Goal: Task Accomplishment & Management: Use online tool/utility

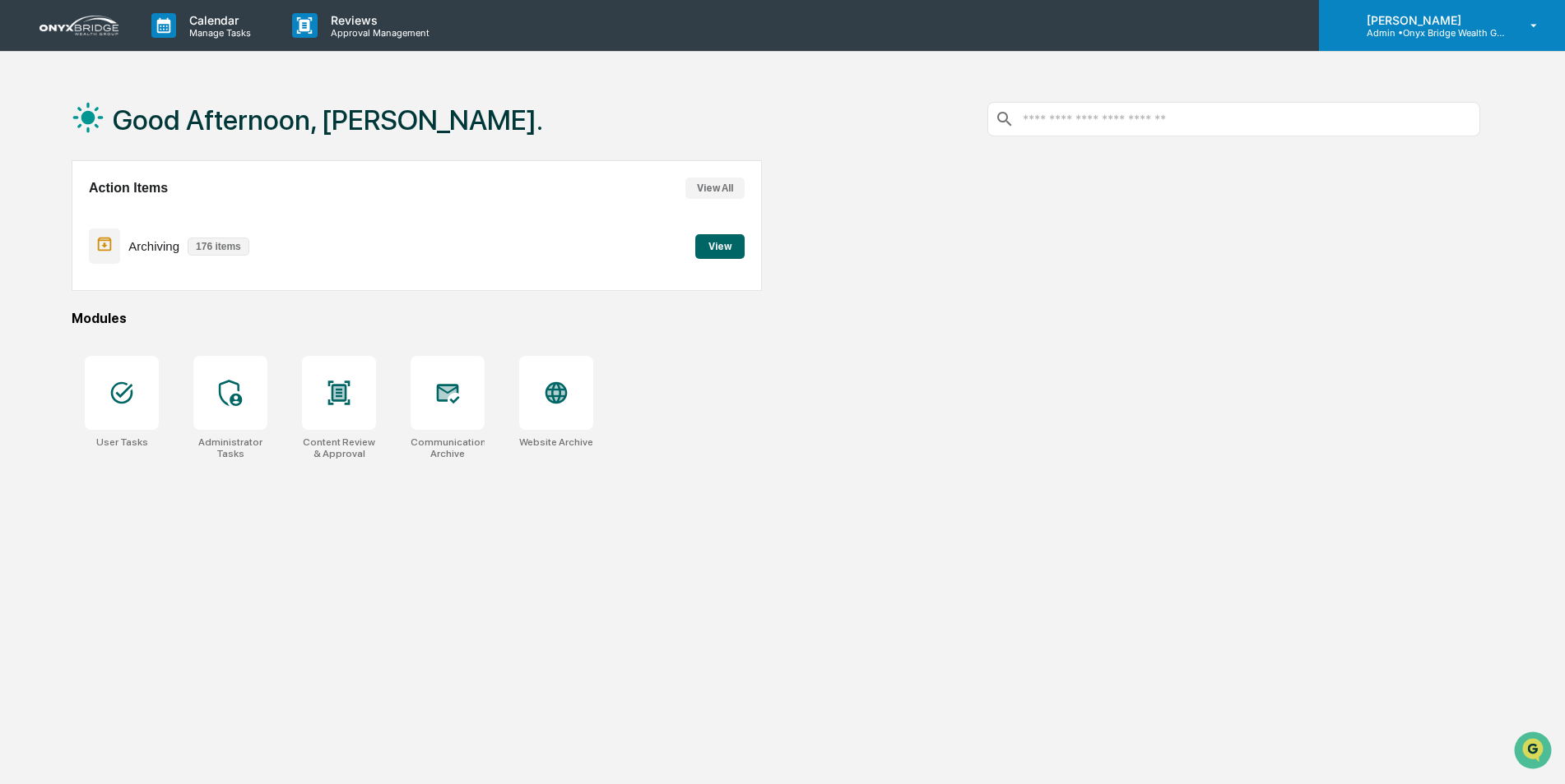
click at [1383, 27] on p "Admin • Onyx Bridge Wealth Group LLC" at bounding box center [1429, 33] width 153 height 11
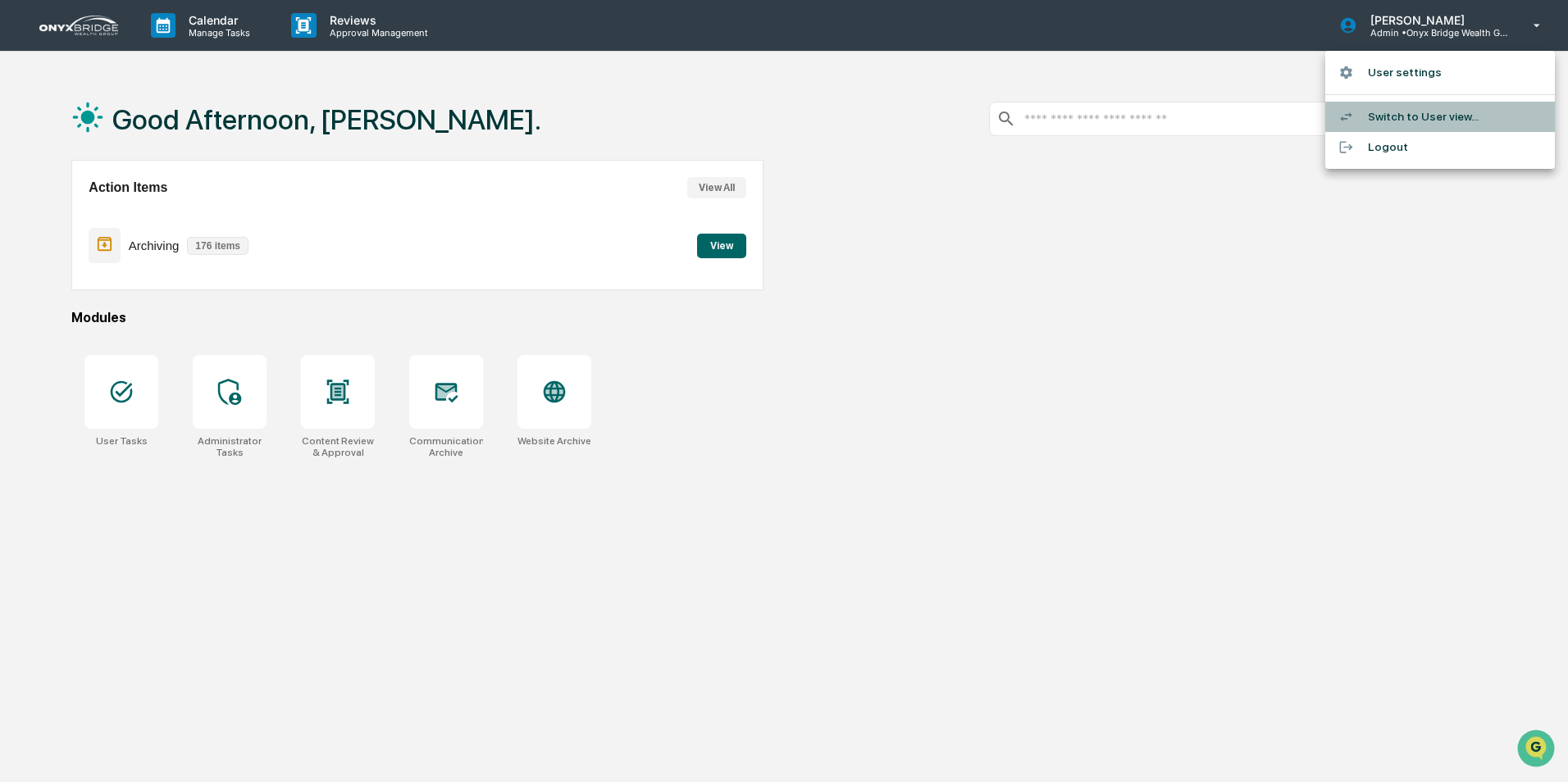
click at [1379, 110] on li "Switch to User view..." at bounding box center [1440, 116] width 230 height 30
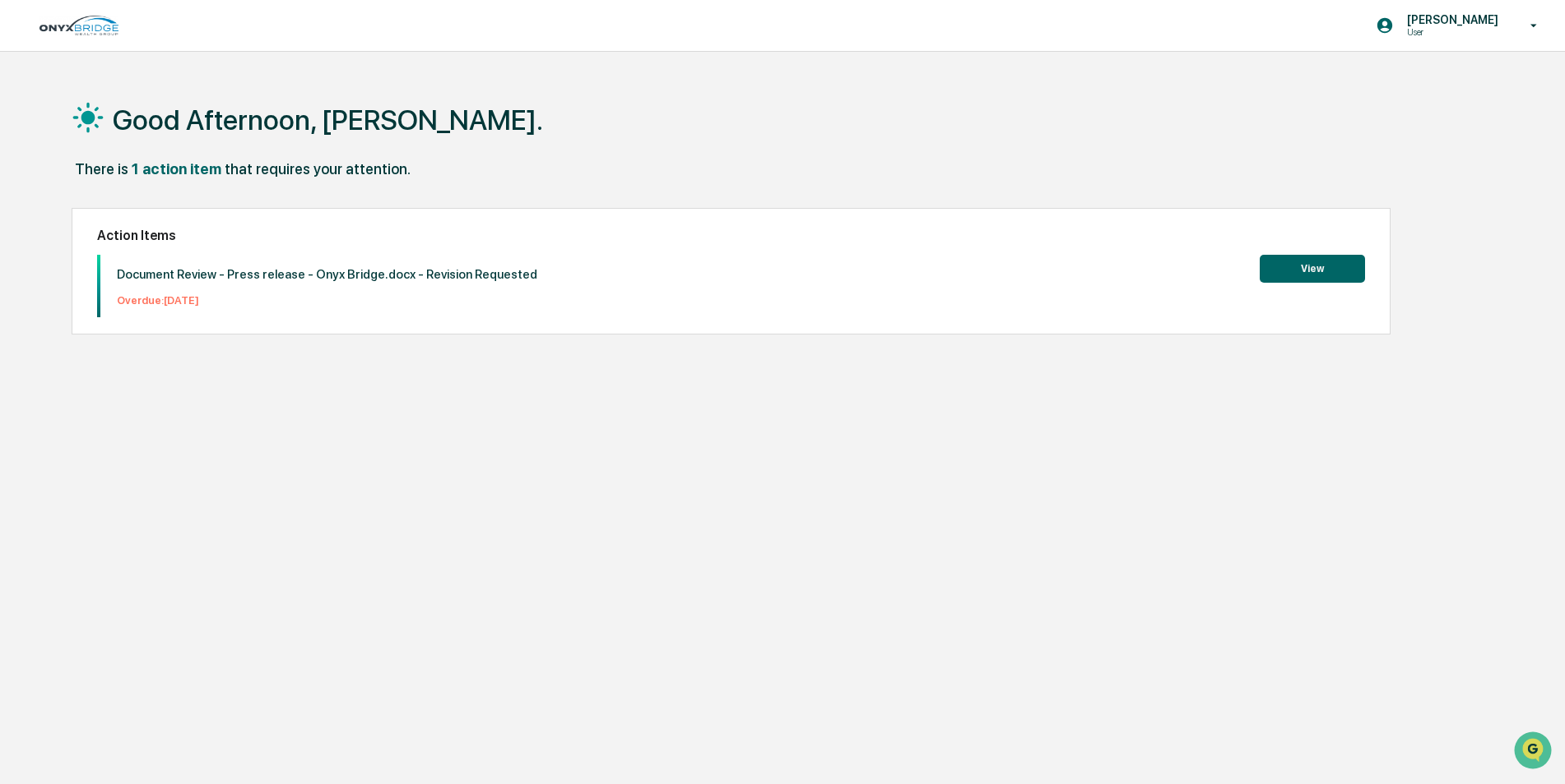
click at [1326, 260] on button "View" at bounding box center [1313, 269] width 105 height 28
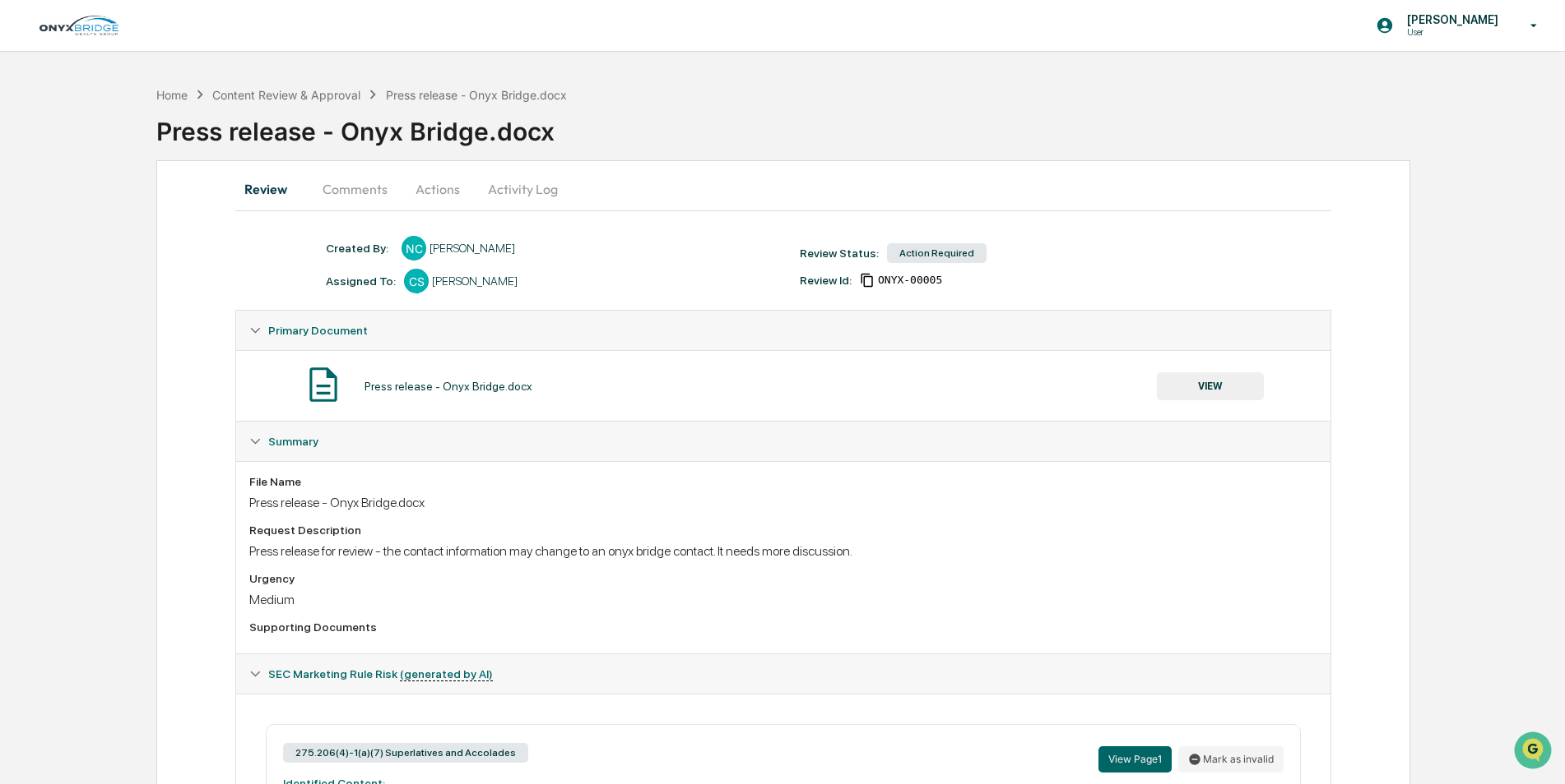
click at [939, 252] on div "Action Required" at bounding box center [937, 253] width 100 height 20
click at [357, 198] on button "Comments" at bounding box center [354, 189] width 91 height 40
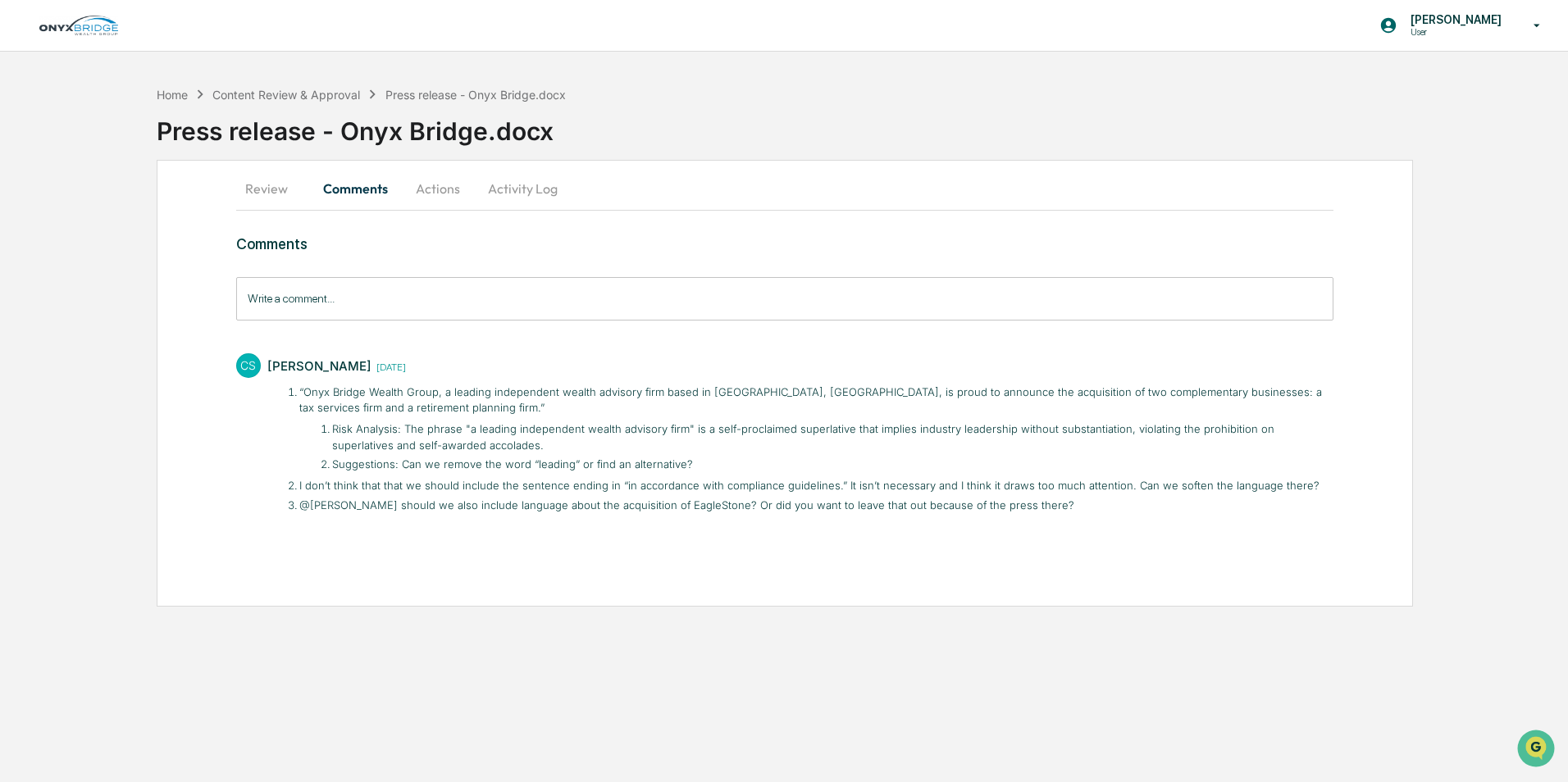
click at [429, 189] on button "Actions" at bounding box center [438, 189] width 74 height 39
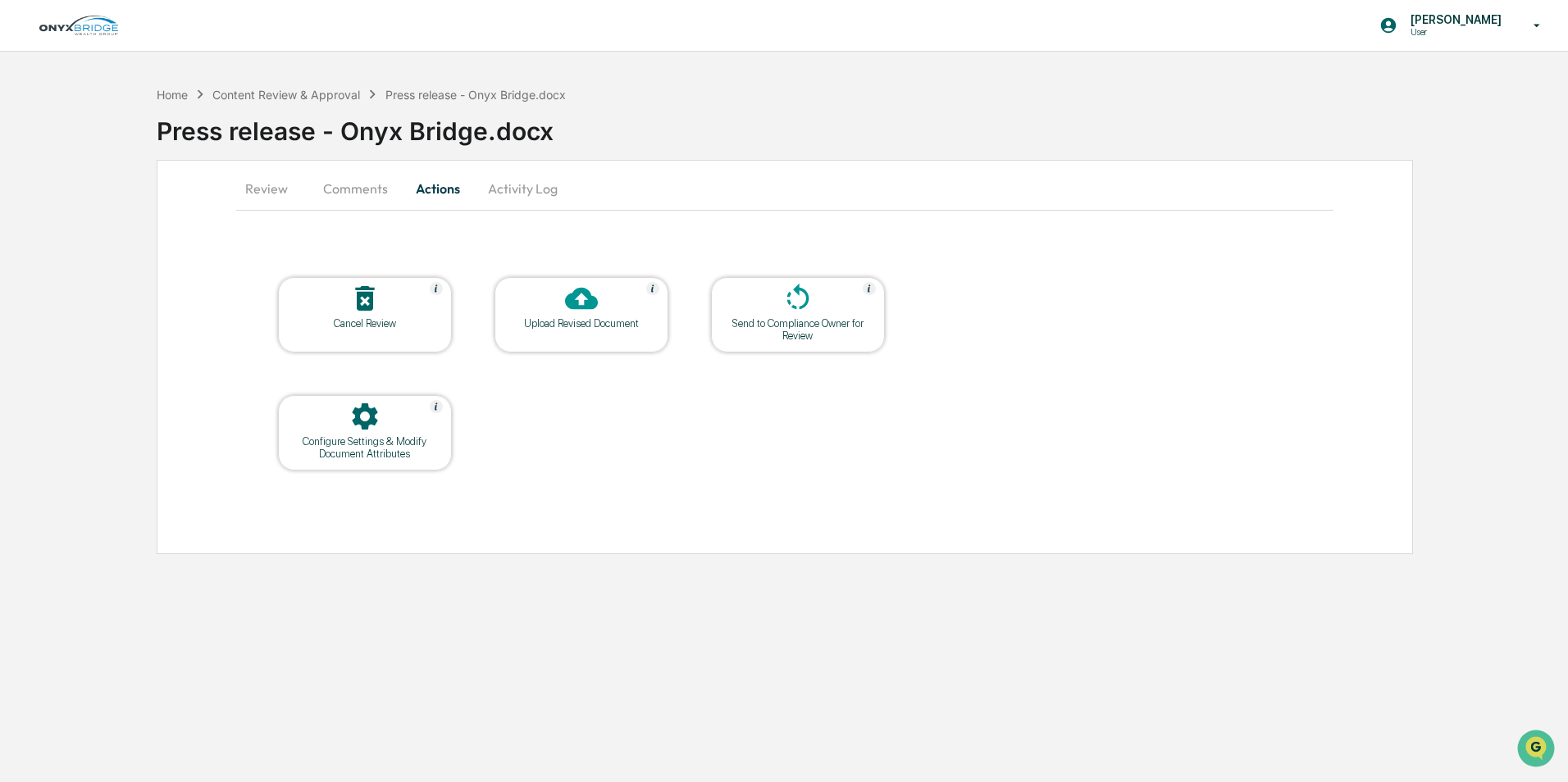
click at [580, 307] on icon at bounding box center [581, 299] width 33 height 23
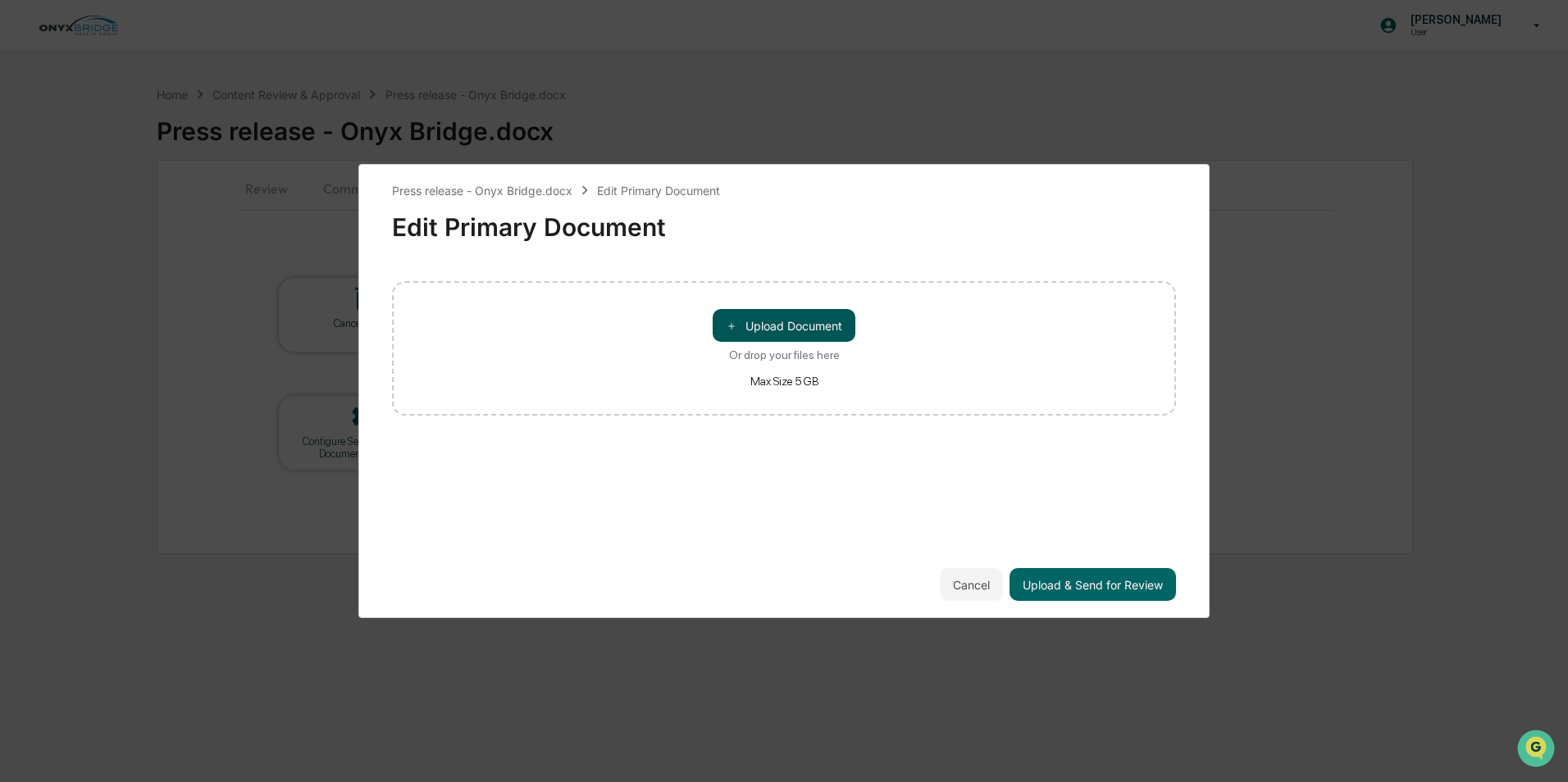
click at [792, 327] on button "＋ Upload Document" at bounding box center [784, 325] width 143 height 33
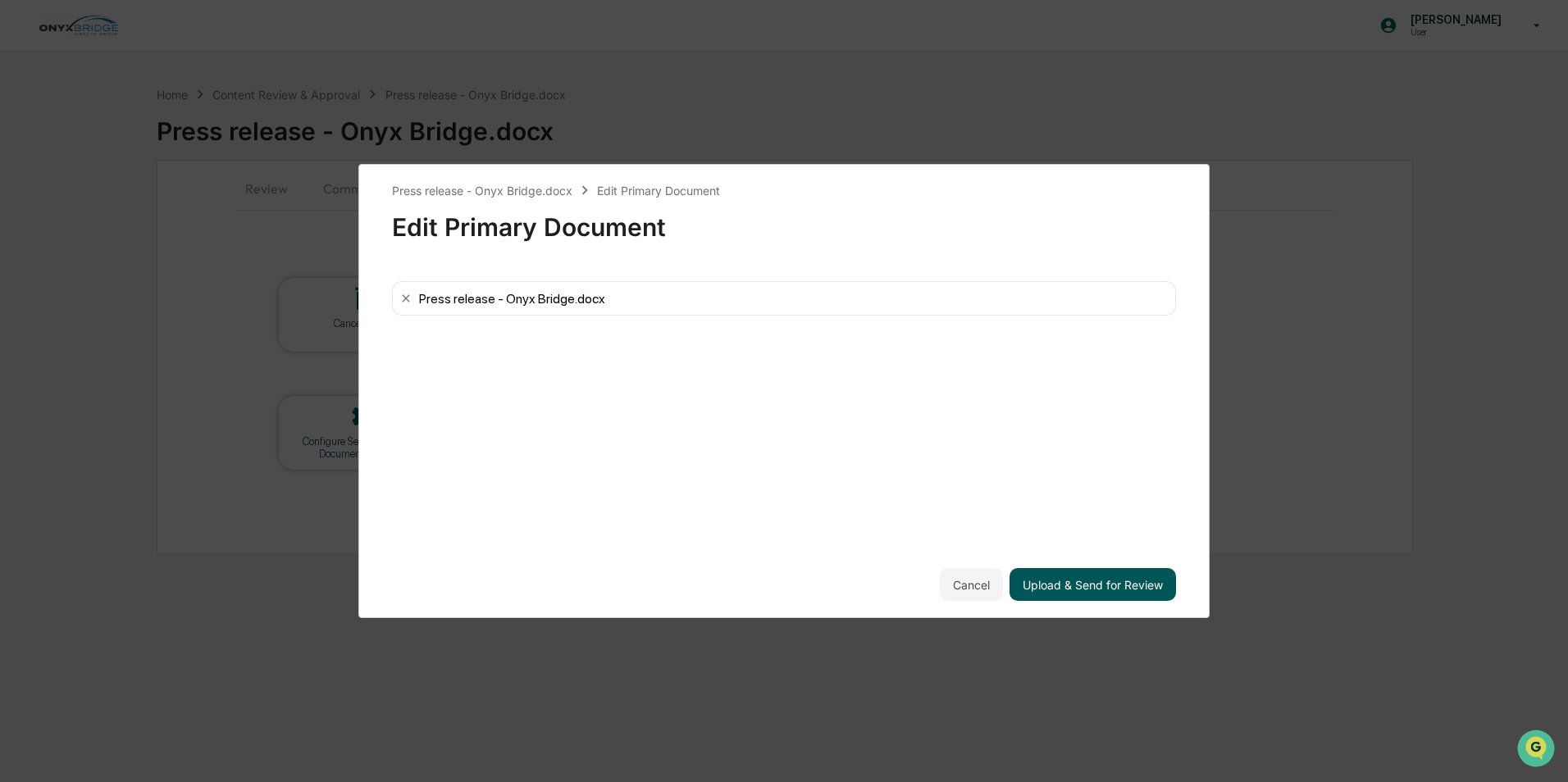
click at [1095, 587] on button "Upload & Send for Review" at bounding box center [1092, 584] width 166 height 33
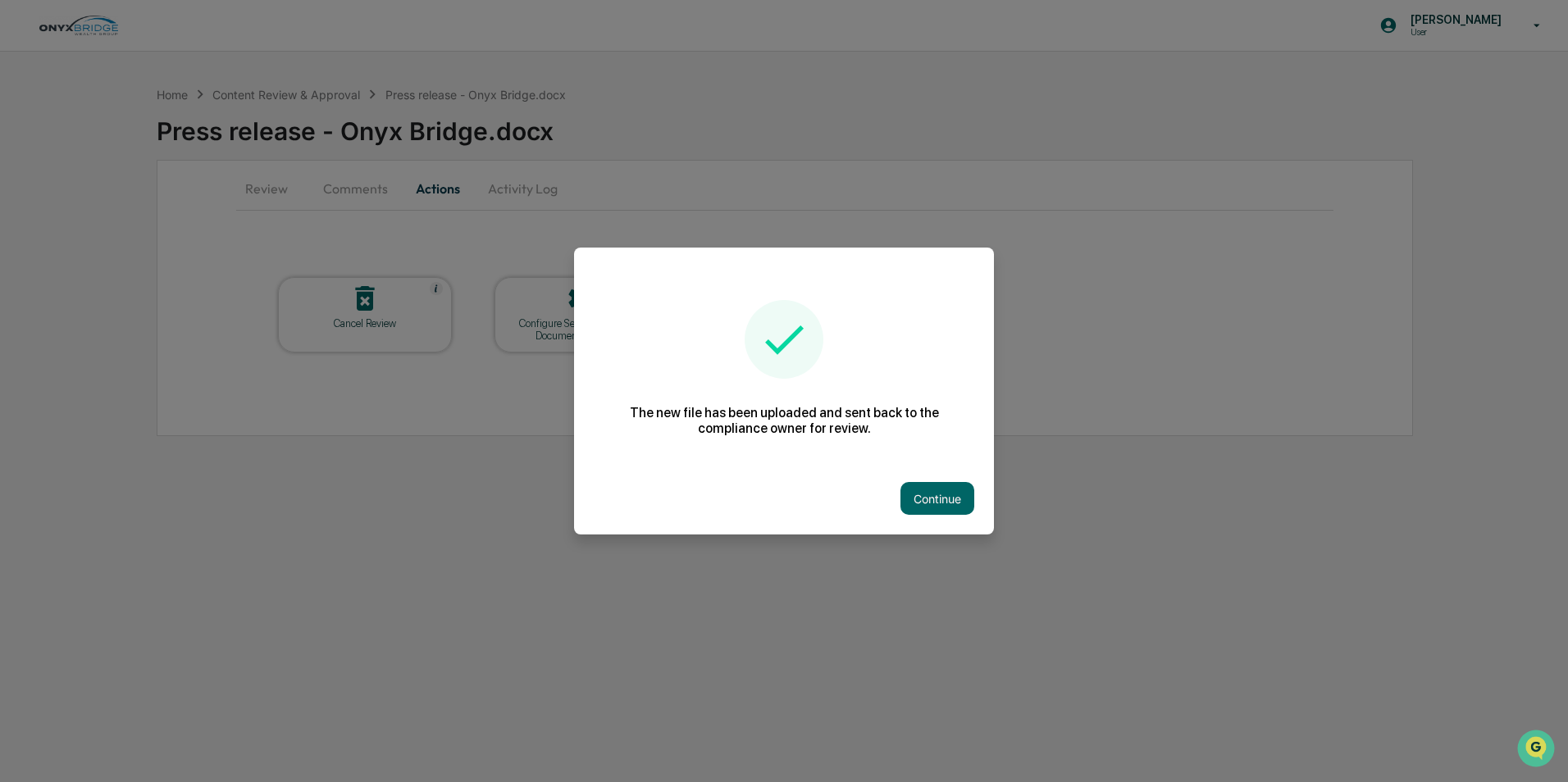
click at [942, 499] on button "Continue" at bounding box center [937, 498] width 74 height 33
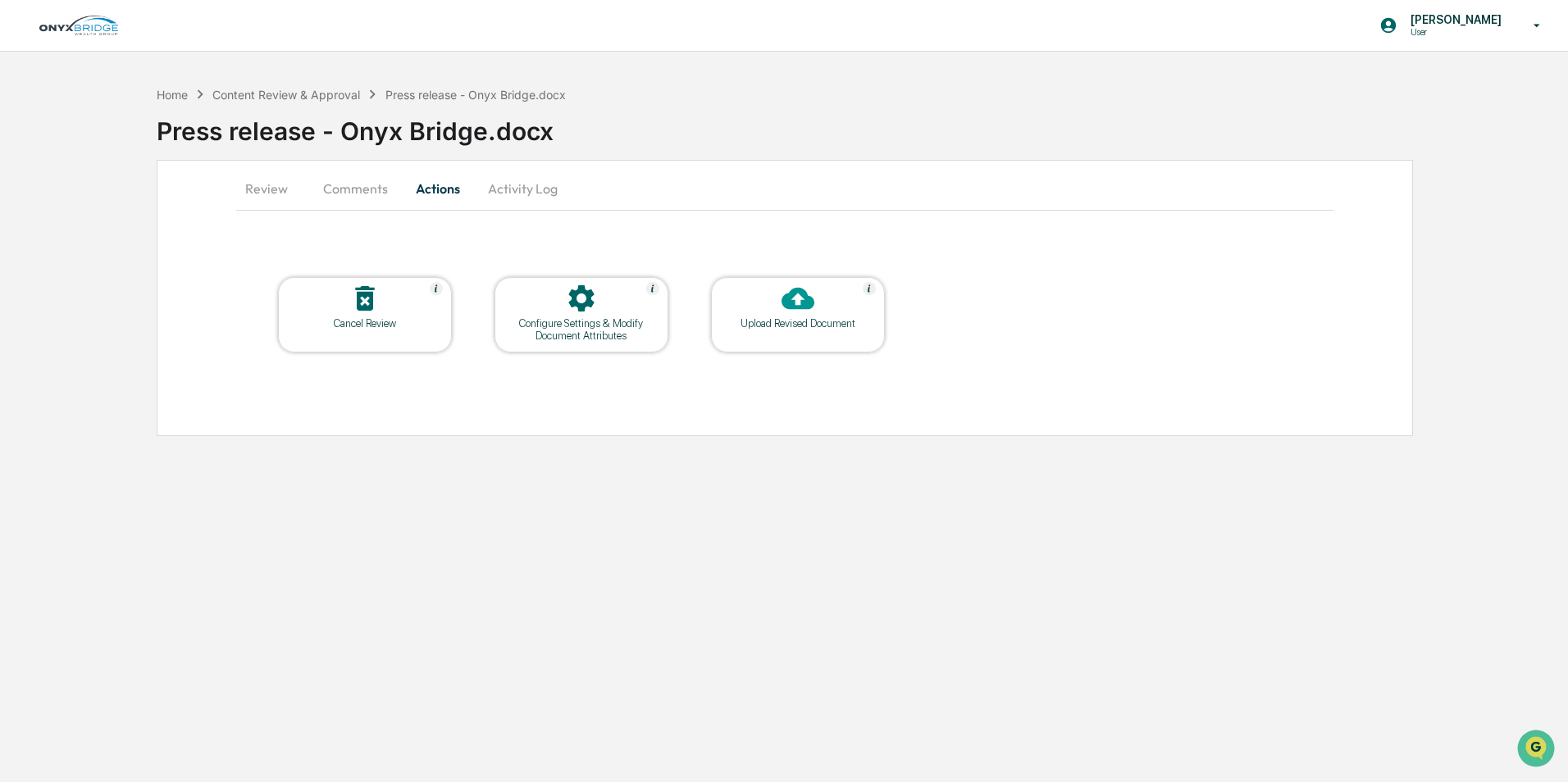
click at [510, 192] on button "Activity Log" at bounding box center [523, 189] width 96 height 39
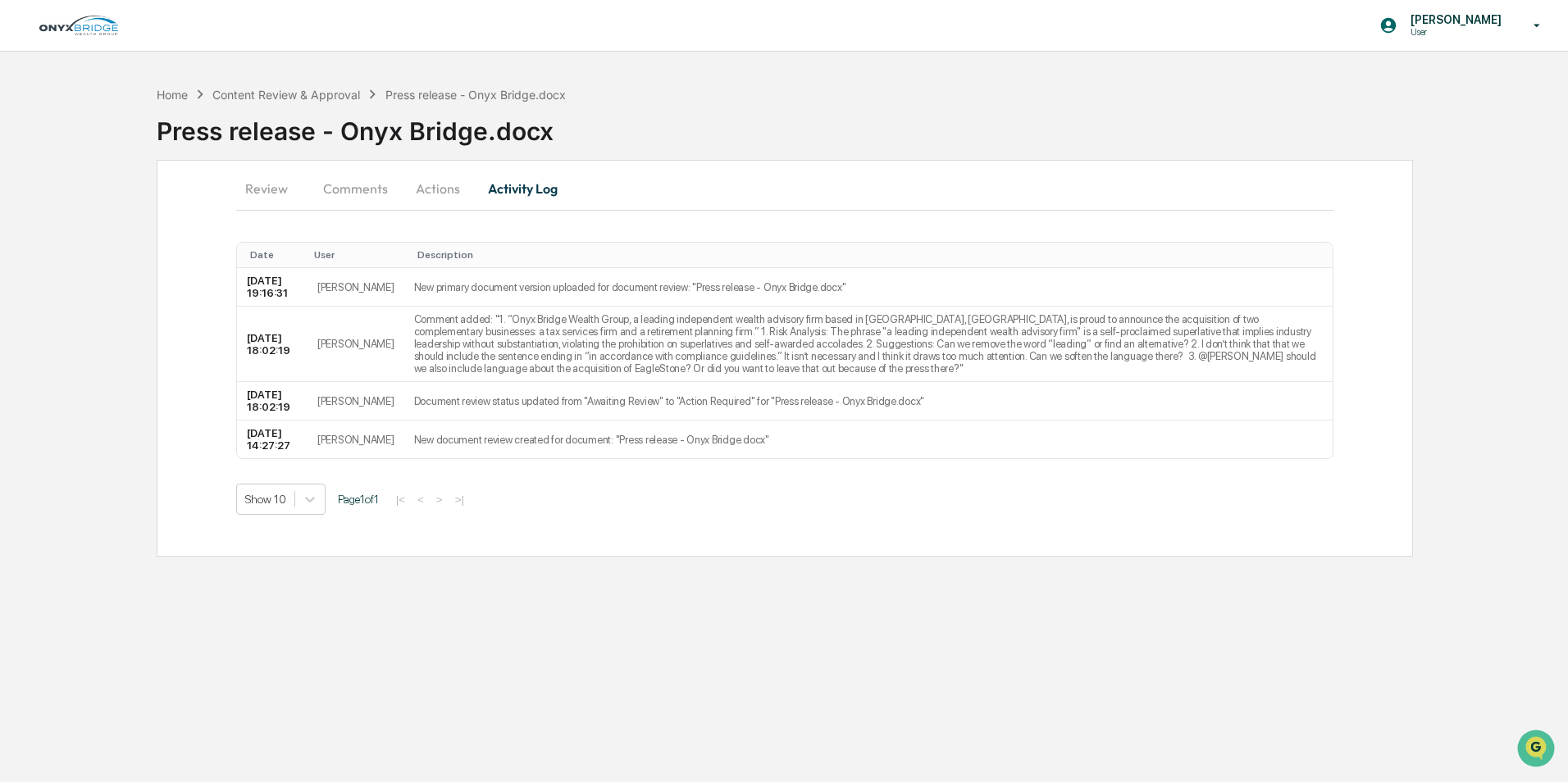
click at [276, 192] on button "Review" at bounding box center [273, 189] width 74 height 39
